Goal: Check status: Check status

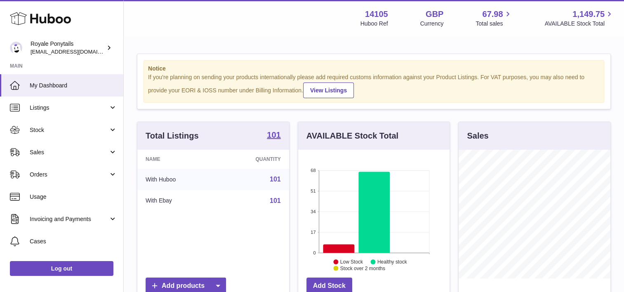
scroll to position [129, 152]
click at [79, 106] on span "Listings" at bounding box center [69, 108] width 79 height 8
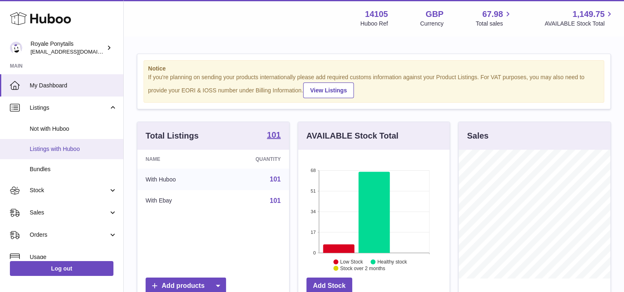
click at [81, 145] on span "Listings with Huboo" at bounding box center [73, 149] width 87 height 8
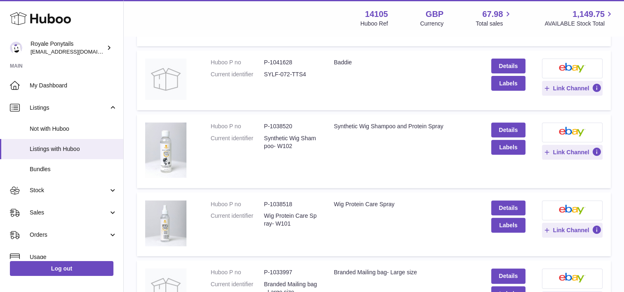
scroll to position [287, 0]
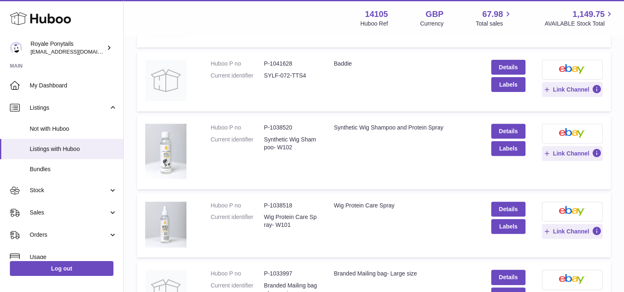
click at [289, 164] on td "Huboo P no P-1038520 Current identifier Synthetic Wig Shampoo- W102" at bounding box center [263, 152] width 123 height 74
click at [46, 191] on span "Stock" at bounding box center [69, 190] width 79 height 8
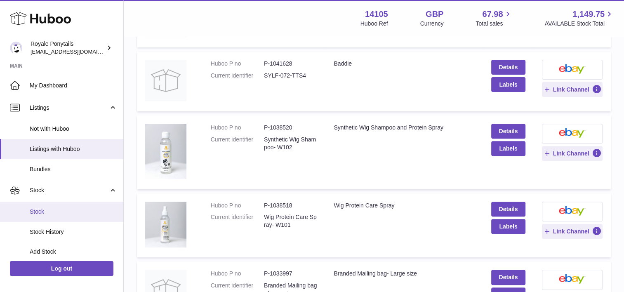
click at [43, 208] on span "Stock" at bounding box center [73, 212] width 87 height 8
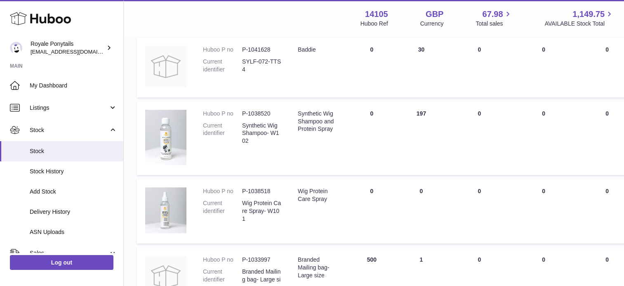
scroll to position [319, 0]
drag, startPoint x: 244, startPoint y: 112, endPoint x: 277, endPoint y: 113, distance: 33.0
click at [277, 113] on dd "P-1038520" at bounding box center [261, 113] width 39 height 8
copy dd "P-1038520"
